Goal: Information Seeking & Learning: Learn about a topic

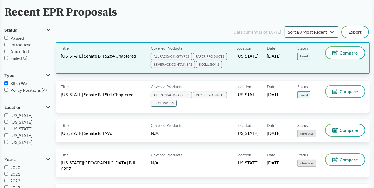
scroll to position [36, 0]
click at [119, 55] on span "[US_STATE] Senate Bill 5284 Chaptered" at bounding box center [98, 55] width 75 height 6
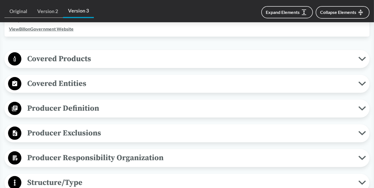
scroll to position [199, 0]
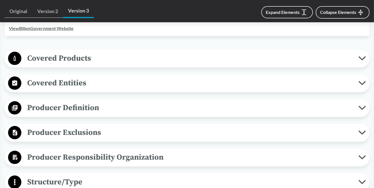
click at [118, 54] on span "Covered Products" at bounding box center [189, 58] width 337 height 12
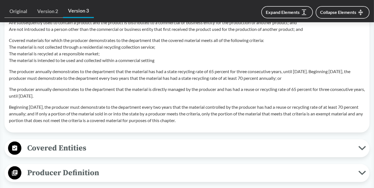
scroll to position [647, 0]
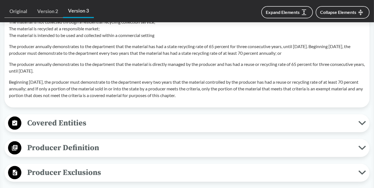
click at [114, 120] on span "Covered Entities" at bounding box center [189, 123] width 337 height 12
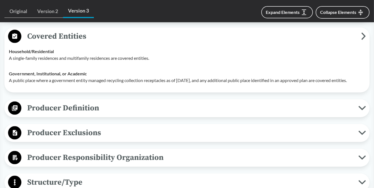
scroll to position [733, 0]
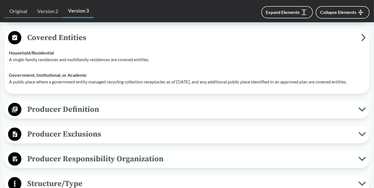
click at [114, 116] on span "Producer Definition" at bounding box center [189, 109] width 337 height 12
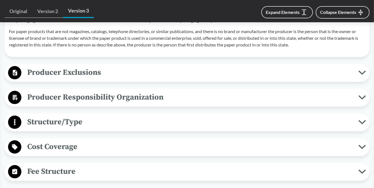
scroll to position [1118, 0]
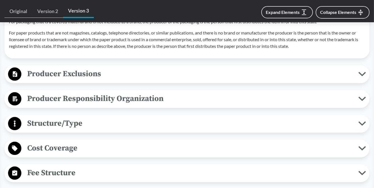
click at [114, 80] on span "Producer Exclusions" at bounding box center [189, 73] width 337 height 12
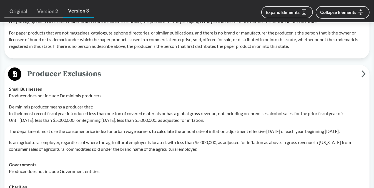
click at [124, 80] on span "Producer Exclusions" at bounding box center [191, 73] width 340 height 12
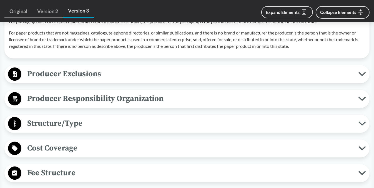
click at [107, 105] on span "Producer Responsibility Organization" at bounding box center [189, 98] width 337 height 12
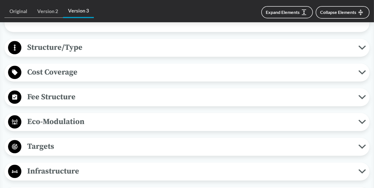
scroll to position [1281, 0]
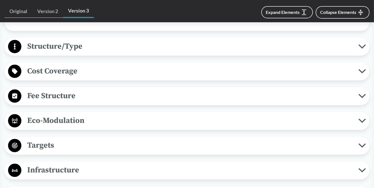
click at [130, 50] on span "Structure/Type" at bounding box center [189, 46] width 337 height 12
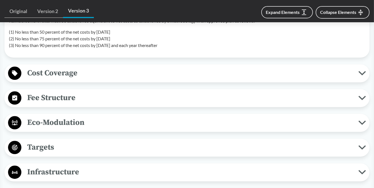
scroll to position [1336, 0]
click at [102, 79] on span "Cost Coverage" at bounding box center [189, 72] width 337 height 12
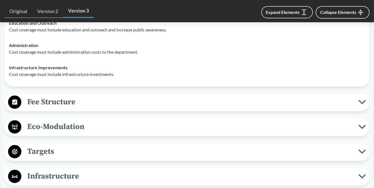
scroll to position [1429, 0]
click at [104, 99] on div "Fee Structure Product-Related The PRO must collect a fee from each member produ…" at bounding box center [186, 102] width 365 height 18
click at [101, 108] on span "Fee Structure" at bounding box center [189, 101] width 337 height 12
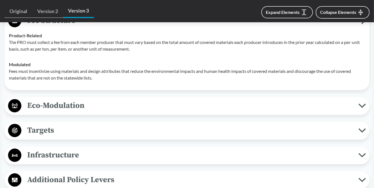
scroll to position [1511, 0]
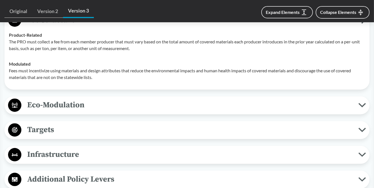
click at [101, 105] on span "Eco-Modulation" at bounding box center [189, 105] width 337 height 12
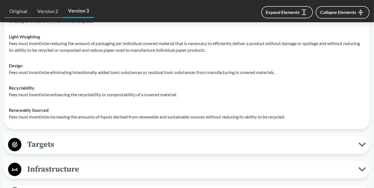
scroll to position [1646, 0]
click at [126, 145] on span "Targets" at bounding box center [189, 144] width 337 height 12
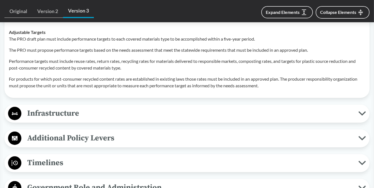
scroll to position [1889, 0]
click at [135, 120] on span "Infrastructure" at bounding box center [189, 113] width 337 height 12
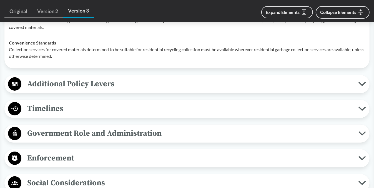
scroll to position [2006, 0]
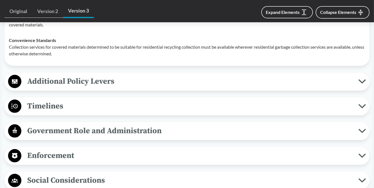
click at [129, 87] on span "Additional Policy Levers" at bounding box center [189, 81] width 337 height 12
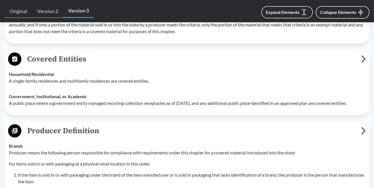
scroll to position [711, 0]
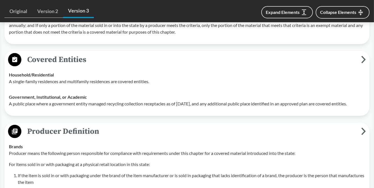
click at [181, 137] on span "Producer Definition" at bounding box center [191, 131] width 340 height 12
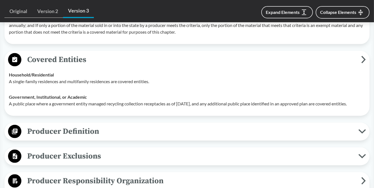
click at [179, 64] on span "Covered Entities" at bounding box center [191, 59] width 340 height 12
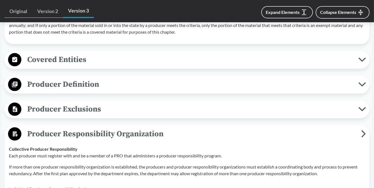
click at [120, 132] on span "Producer Responsibility Organization" at bounding box center [191, 133] width 340 height 12
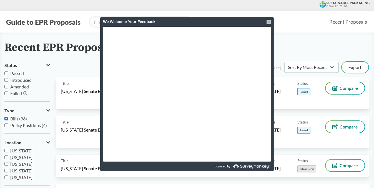
click at [268, 22] on div at bounding box center [269, 22] width 4 height 4
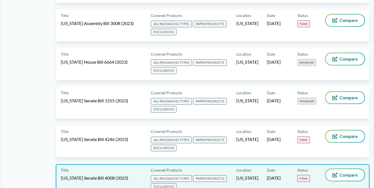
scroll to position [1535, 0]
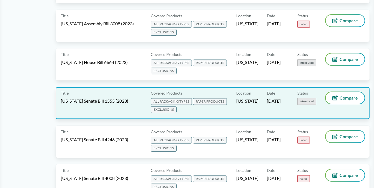
click at [236, 92] on div "Covered Products ALL PACKAGING TYPES PAPER PRODUCTS EXCLUSIONS" at bounding box center [193, 103] width 88 height 22
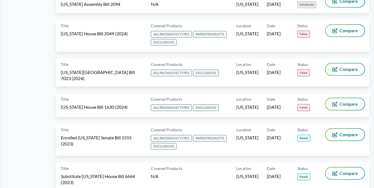
scroll to position [1213, 0]
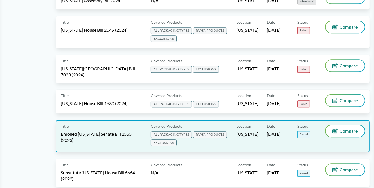
click at [259, 125] on div "Location [US_STATE]" at bounding box center [251, 136] width 31 height 22
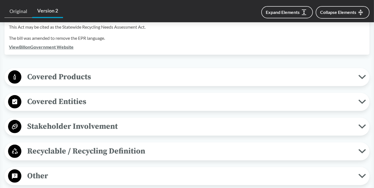
scroll to position [194, 0]
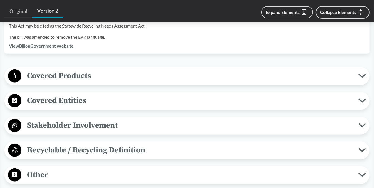
click at [143, 76] on div "Covered Products All Packaging Types Packaging means a discrete material or cat…" at bounding box center [186, 76] width 365 height 18
click at [139, 69] on span "Covered Products" at bounding box center [189, 75] width 337 height 12
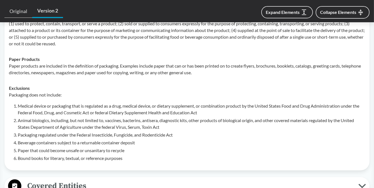
scroll to position [397, 0]
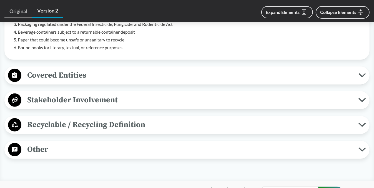
click at [89, 69] on span "Covered Entities" at bounding box center [189, 75] width 337 height 12
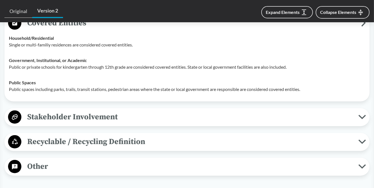
scroll to position [450, 0]
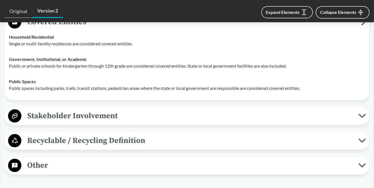
click at [135, 109] on span "Stakeholder Involvement" at bounding box center [189, 115] width 337 height 12
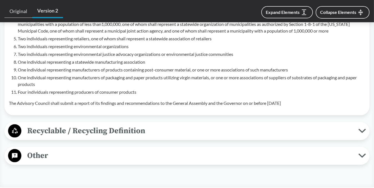
scroll to position [640, 0]
click at [100, 124] on span "Recyclable / Recycling Definition" at bounding box center [189, 130] width 337 height 12
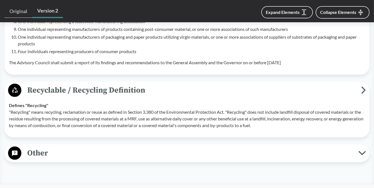
scroll to position [680, 0]
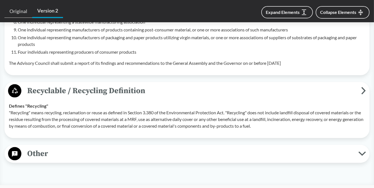
click at [86, 147] on span "Other" at bounding box center [189, 153] width 337 height 12
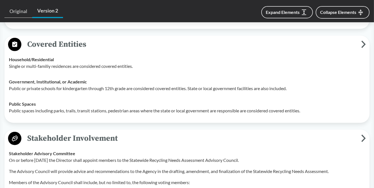
scroll to position [423, 0]
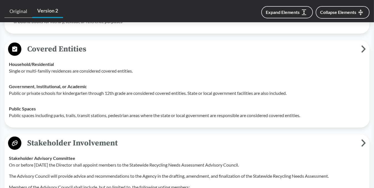
click at [102, 140] on span "Stakeholder Involvement" at bounding box center [191, 143] width 340 height 12
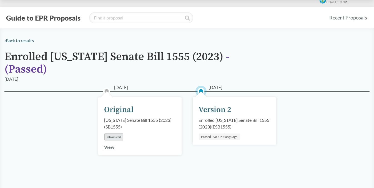
scroll to position [7, 0]
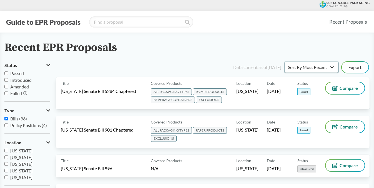
click at [329, 66] on select "Sort By Most Recent Sort By Status" at bounding box center [312, 67] width 54 height 11
select select "Sort By Status"
click at [285, 62] on select "Sort By Most Recent Sort By Status" at bounding box center [312, 67] width 54 height 11
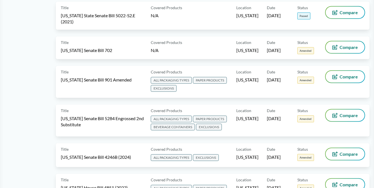
scroll to position [450, 0]
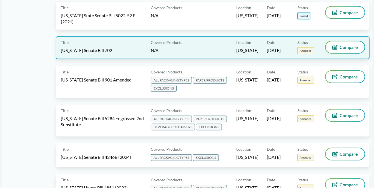
click at [196, 41] on div "Covered Products N/A" at bounding box center [193, 47] width 88 height 13
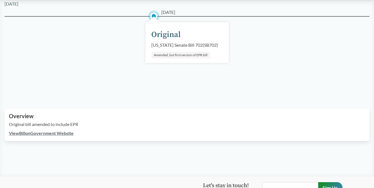
scroll to position [50, 0]
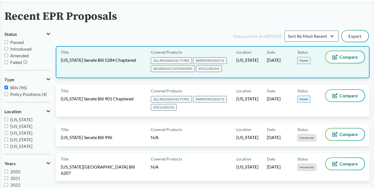
scroll to position [31, 0]
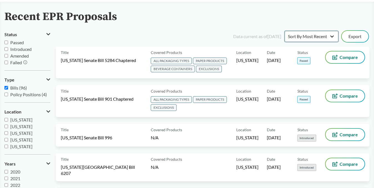
click at [330, 36] on select "Sort By Most Recent Sort By Status" at bounding box center [312, 36] width 54 height 11
select select "Sort By Status"
click at [285, 31] on select "Sort By Most Recent Sort By Status" at bounding box center [312, 36] width 54 height 11
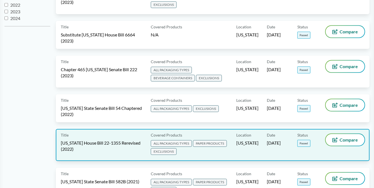
scroll to position [211, 0]
click at [112, 139] on span "[US_STATE] House Bill 22-1355 Rerevised (2022)" at bounding box center [102, 145] width 83 height 12
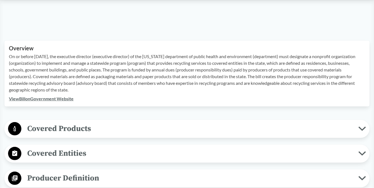
scroll to position [164, 0]
click at [128, 129] on span "Covered Products" at bounding box center [189, 128] width 337 height 12
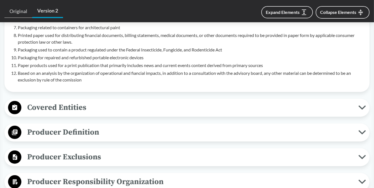
scroll to position [396, 0]
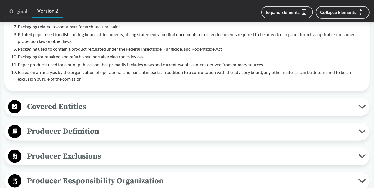
click at [121, 111] on span "Covered Entities" at bounding box center [189, 106] width 337 height 12
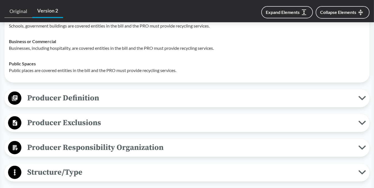
scroll to position [522, 0]
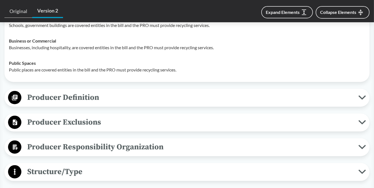
click at [122, 87] on div "Covered Products All Packaging Types Packaging means any material that is inten…" at bounding box center [186, 119] width 365 height 715
click at [119, 99] on span "Producer Definition" at bounding box center [189, 97] width 337 height 12
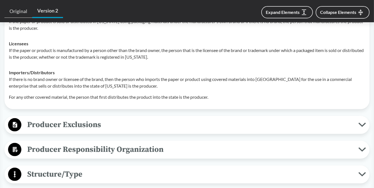
scroll to position [665, 0]
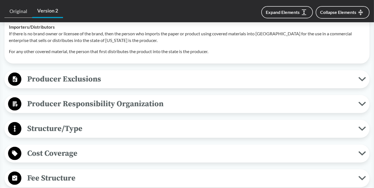
click at [117, 80] on span "Producer Exclusions" at bounding box center [189, 79] width 337 height 12
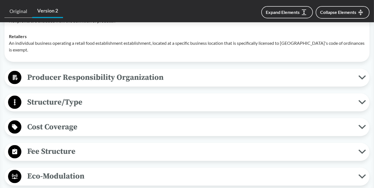
scroll to position [803, 0]
click at [118, 75] on span "Producer Responsibility Organization" at bounding box center [189, 77] width 337 height 12
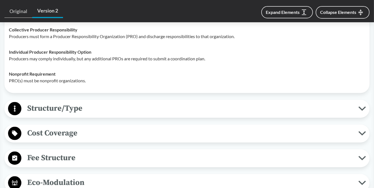
scroll to position [866, 0]
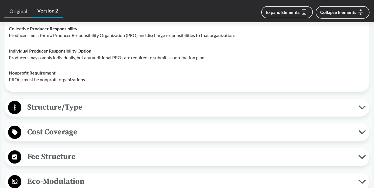
click at [113, 101] on span "Structure/Type" at bounding box center [189, 107] width 337 height 12
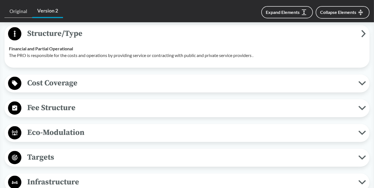
scroll to position [946, 0]
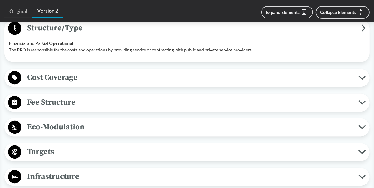
click at [112, 73] on span "Cost Coverage" at bounding box center [189, 77] width 337 height 12
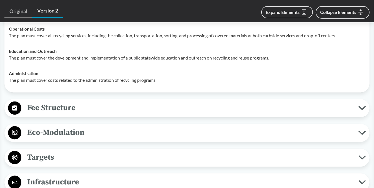
scroll to position [1009, 0]
click at [101, 102] on span "Fee Structure" at bounding box center [189, 108] width 337 height 12
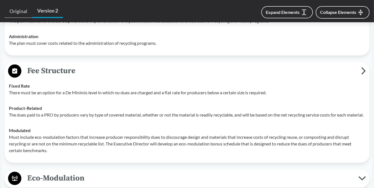
scroll to position [1047, 0]
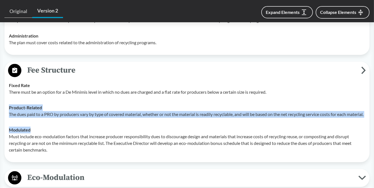
drag, startPoint x: 103, startPoint y: 101, endPoint x: 101, endPoint y: 115, distance: 14.6
click at [101, 115] on div "Product-Related The dues paid to a PRO by producers vary by type of covered mat…" at bounding box center [187, 110] width 356 height 13
click at [101, 115] on p "The dues paid to a PRO by producers vary by type of covered material, whether o…" at bounding box center [187, 114] width 356 height 7
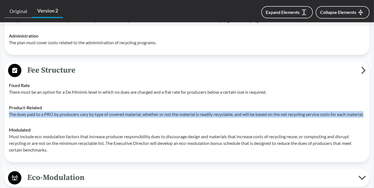
click at [101, 115] on p "The dues paid to a PRO by producers vary by type of covered material, whether o…" at bounding box center [187, 114] width 356 height 7
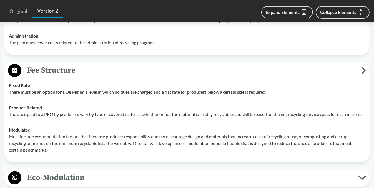
drag, startPoint x: 101, startPoint y: 115, endPoint x: 95, endPoint y: 121, distance: 8.4
click at [95, 122] on td "Modulated Must include eco-modulation factors that increase producer responsibi…" at bounding box center [186, 140] width 361 height 36
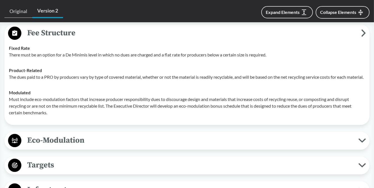
scroll to position [1084, 0]
click at [88, 140] on span "Eco-Modulation" at bounding box center [189, 140] width 337 height 12
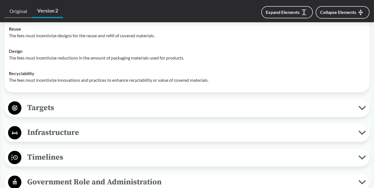
scroll to position [1233, 0]
click at [89, 103] on span "Targets" at bounding box center [189, 107] width 337 height 12
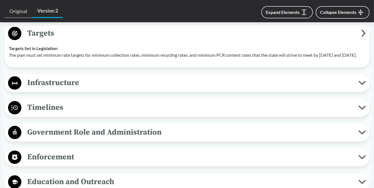
scroll to position [1307, 0]
click at [81, 114] on span "Timelines" at bounding box center [189, 107] width 337 height 12
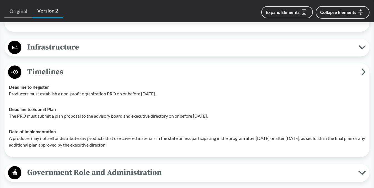
scroll to position [1342, 0]
click at [95, 78] on span "Timelines" at bounding box center [191, 72] width 340 height 12
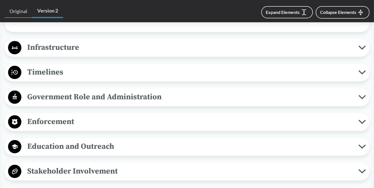
click at [96, 78] on span "Timelines" at bounding box center [189, 72] width 337 height 12
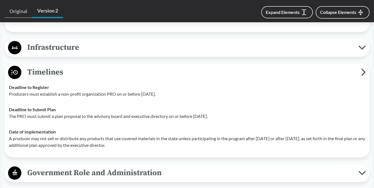
click at [96, 78] on span "Timelines" at bounding box center [191, 72] width 340 height 12
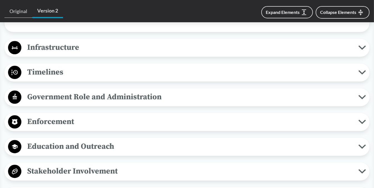
click at [117, 99] on span "Government Role and Administration" at bounding box center [189, 97] width 337 height 12
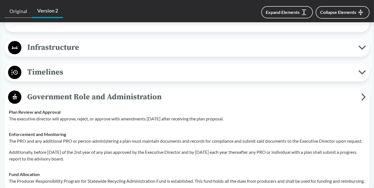
click at [117, 99] on span "Government Role and Administration" at bounding box center [191, 97] width 340 height 12
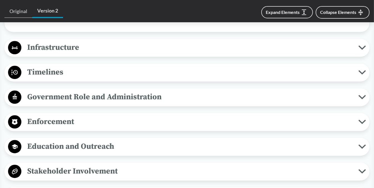
click at [110, 103] on span "Government Role and Administration" at bounding box center [189, 97] width 337 height 12
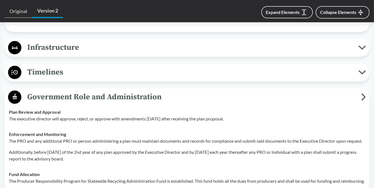
click at [110, 103] on span "Government Role and Administration" at bounding box center [191, 97] width 340 height 12
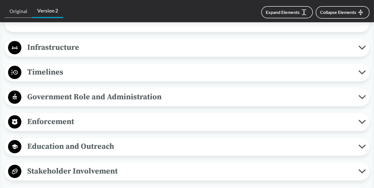
click at [100, 122] on span "Enforcement" at bounding box center [189, 121] width 337 height 12
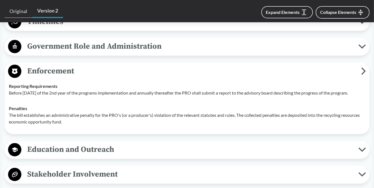
scroll to position [1394, 0]
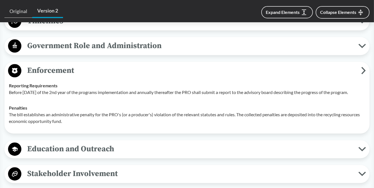
click at [104, 77] on span "Enforcement" at bounding box center [191, 70] width 340 height 12
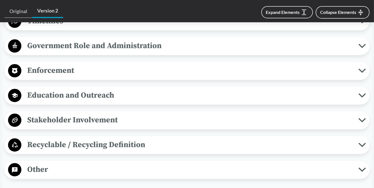
click at [101, 101] on span "Education and Outreach" at bounding box center [189, 95] width 337 height 12
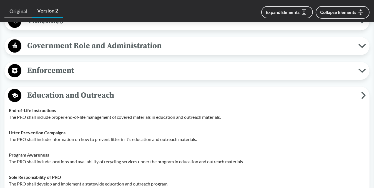
click at [102, 101] on span "Education and Outreach" at bounding box center [191, 95] width 340 height 12
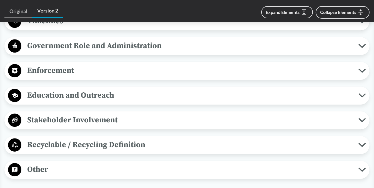
click at [97, 126] on span "Stakeholder Involvement" at bounding box center [189, 120] width 337 height 12
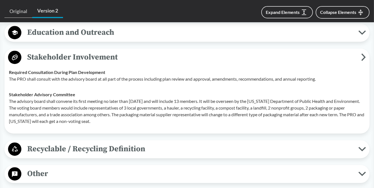
scroll to position [1457, 0]
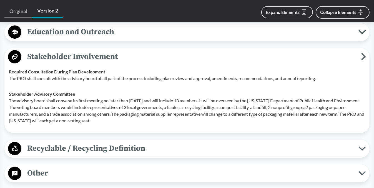
click at [101, 152] on span "Recyclable / Recycling Definition" at bounding box center [189, 148] width 337 height 12
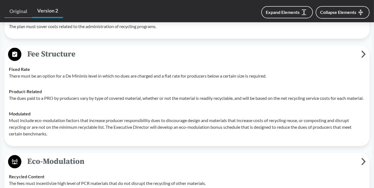
scroll to position [1038, 0]
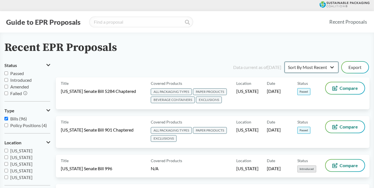
click at [331, 69] on select "Sort By Most Recent Sort By Status" at bounding box center [312, 67] width 54 height 11
select select "Sort By Status"
click at [285, 62] on select "Sort By Most Recent Sort By Status" at bounding box center [312, 67] width 54 height 11
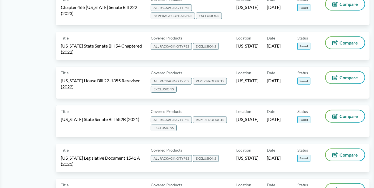
scroll to position [274, 0]
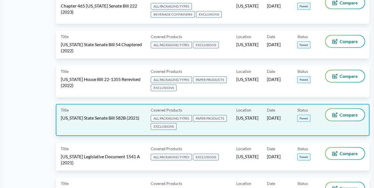
click at [248, 121] on div "Location [US_STATE]" at bounding box center [251, 120] width 31 height 22
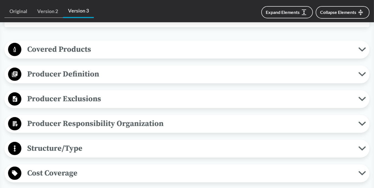
scroll to position [244, 0]
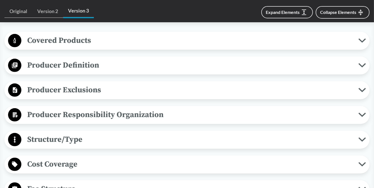
click at [109, 42] on span "Covered Products" at bounding box center [189, 40] width 337 height 12
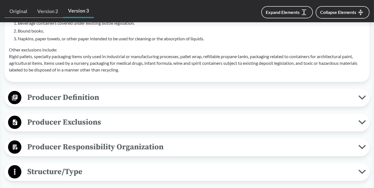
scroll to position [379, 0]
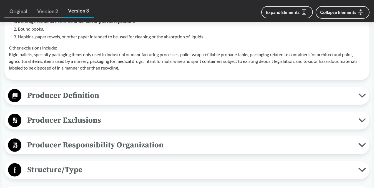
click at [103, 94] on span "Producer Definition" at bounding box center [189, 95] width 337 height 12
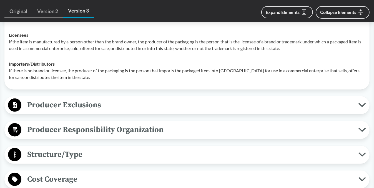
scroll to position [485, 0]
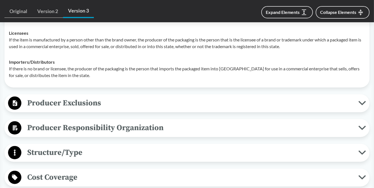
click at [140, 96] on button "Producer Exclusions" at bounding box center [186, 103] width 361 height 14
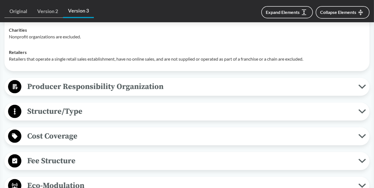
scroll to position [625, 0]
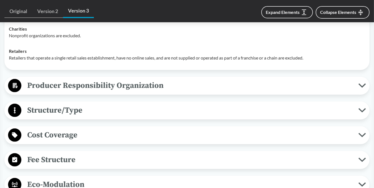
click at [141, 84] on span "Producer Responsibility Organization" at bounding box center [189, 85] width 337 height 12
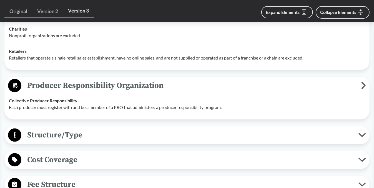
click at [110, 134] on span "Structure/Type" at bounding box center [189, 135] width 337 height 12
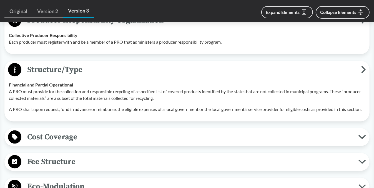
scroll to position [691, 0]
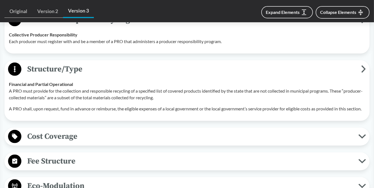
click at [110, 139] on span "Cost Coverage" at bounding box center [189, 136] width 337 height 12
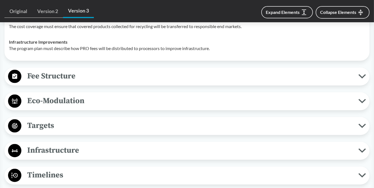
scroll to position [888, 0]
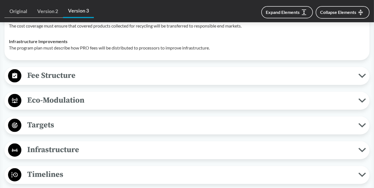
click at [112, 82] on span "Fee Structure" at bounding box center [189, 75] width 337 height 12
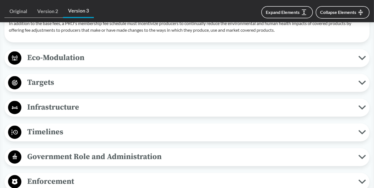
scroll to position [998, 0]
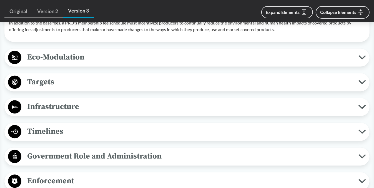
click at [127, 62] on span "Eco-Modulation" at bounding box center [189, 57] width 337 height 12
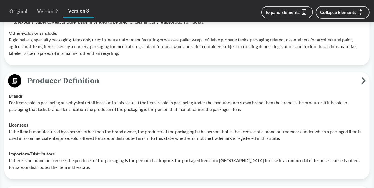
scroll to position [393, 0]
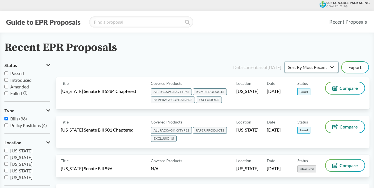
click at [320, 69] on select "Sort By Most Recent Sort By Status" at bounding box center [312, 67] width 54 height 11
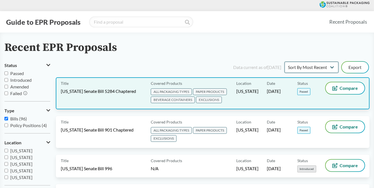
select select "Sort By Status"
click at [285, 62] on select "Sort By Most Recent Sort By Status" at bounding box center [312, 67] width 54 height 11
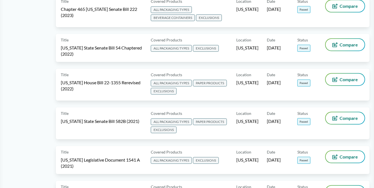
scroll to position [271, 0]
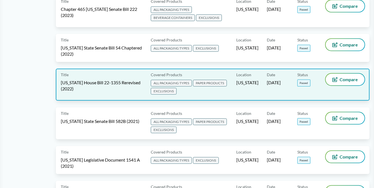
click at [245, 86] on div "Location [US_STATE]" at bounding box center [251, 85] width 31 height 22
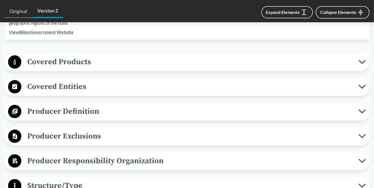
scroll to position [239, 0]
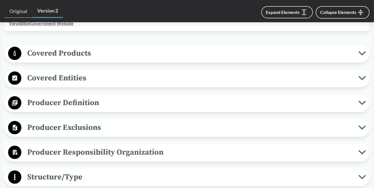
click at [143, 57] on span "Covered Products" at bounding box center [189, 53] width 337 height 12
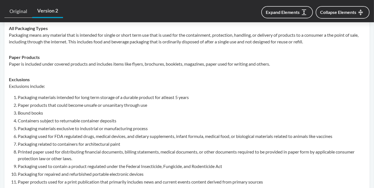
scroll to position [279, 0]
click at [143, 58] on div "Paper Products Paper is included under covered products and includes items like…" at bounding box center [187, 60] width 356 height 13
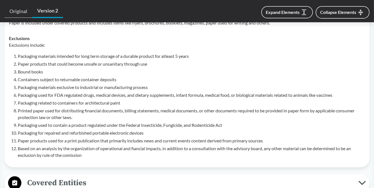
scroll to position [364, 0]
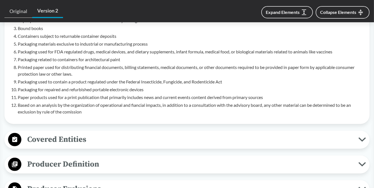
click at [92, 134] on span "Covered Entities" at bounding box center [189, 139] width 337 height 12
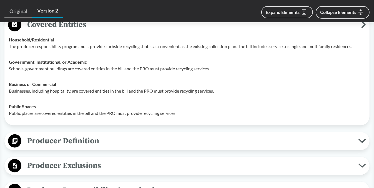
scroll to position [478, 0]
click at [92, 134] on span "Producer Definition" at bounding box center [189, 140] width 337 height 12
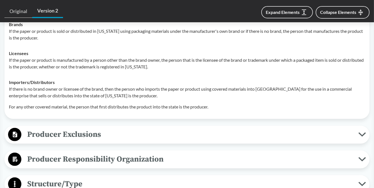
scroll to position [610, 0]
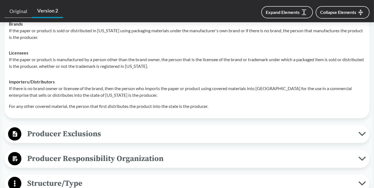
click at [62, 140] on button "Producer Exclusions" at bounding box center [186, 134] width 361 height 14
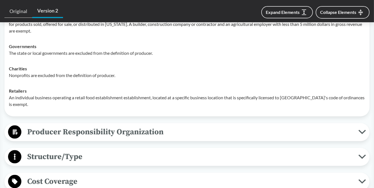
scroll to position [748, 0]
click at [79, 125] on span "Producer Responsibility Organization" at bounding box center [189, 131] width 337 height 12
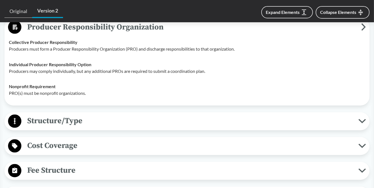
scroll to position [854, 0]
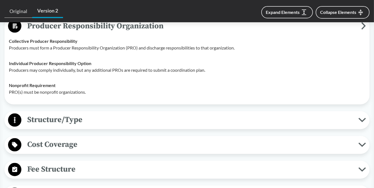
click at [81, 118] on span "Structure/Type" at bounding box center [189, 120] width 337 height 12
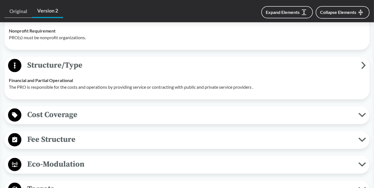
scroll to position [909, 0]
click at [81, 116] on div "Cost Coverage Operational Costs The plan must cover all recycling services, inc…" at bounding box center [186, 115] width 365 height 18
click at [84, 108] on span "Cost Coverage" at bounding box center [189, 114] width 337 height 12
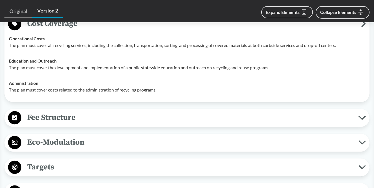
scroll to position [1000, 0]
click at [84, 111] on span "Fee Structure" at bounding box center [189, 117] width 337 height 12
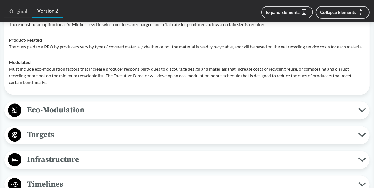
scroll to position [1115, 0]
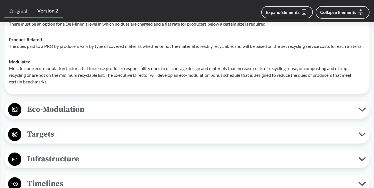
click at [84, 106] on span "Eco-Modulation" at bounding box center [189, 109] width 337 height 12
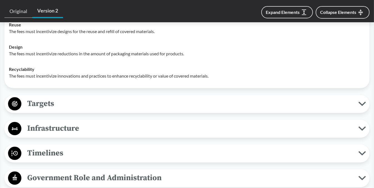
scroll to position [1237, 0]
click at [84, 106] on span "Targets" at bounding box center [189, 103] width 337 height 12
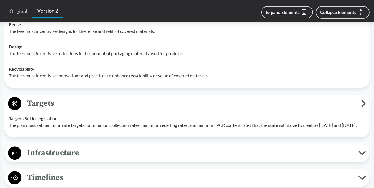
scroll to position [1276, 0]
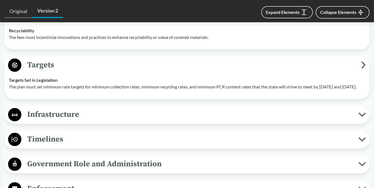
click at [82, 118] on span "Infrastructure" at bounding box center [189, 114] width 337 height 12
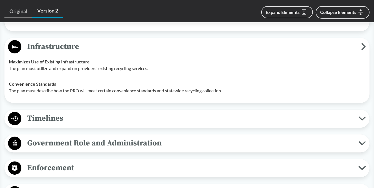
scroll to position [1342, 0]
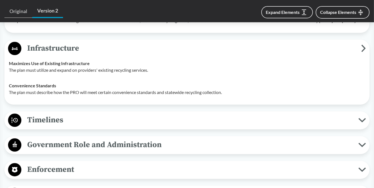
click at [82, 118] on div "Timelines Deadline to Register Producers must establish a non-profit organizati…" at bounding box center [186, 120] width 365 height 18
click at [90, 129] on div "Timelines Deadline to Register Producers must establish a non-profit organizati…" at bounding box center [186, 120] width 365 height 18
click at [94, 126] on span "Timelines" at bounding box center [189, 120] width 337 height 12
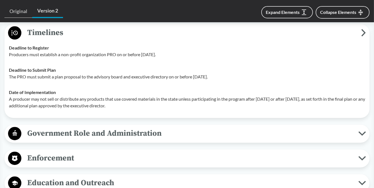
scroll to position [1429, 0]
click at [94, 131] on div "Government Role and Administration Plan Review and Approval The executive direc…" at bounding box center [186, 133] width 365 height 18
